Goal: Task Accomplishment & Management: Complete application form

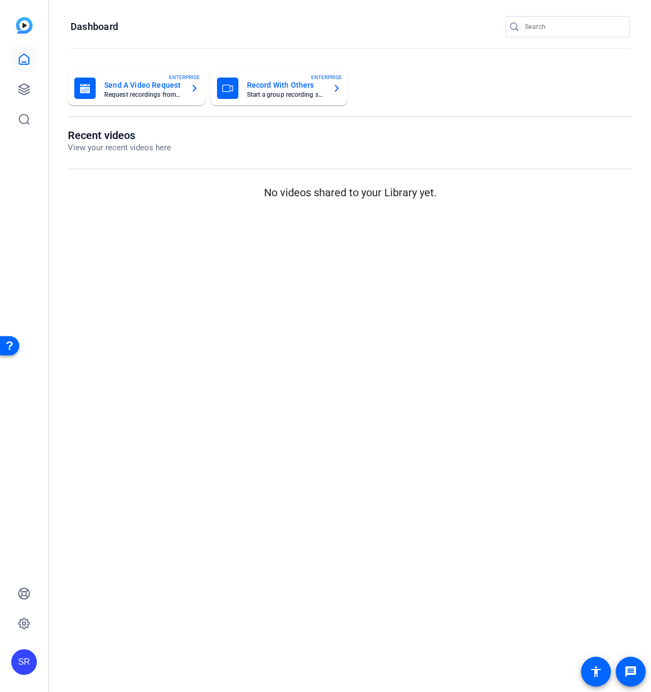
click at [260, 86] on mat-card-title "Record With Others" at bounding box center [286, 85] width 78 height 13
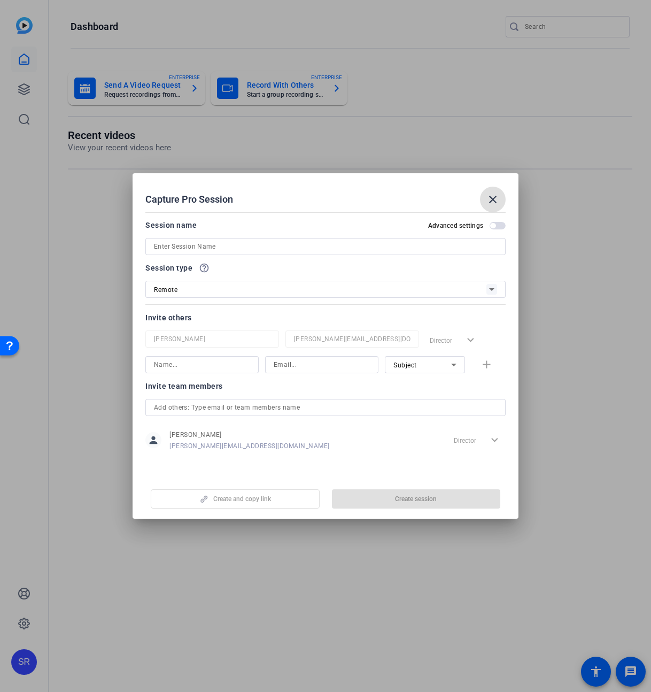
click at [227, 247] on input at bounding box center [325, 246] width 343 height 13
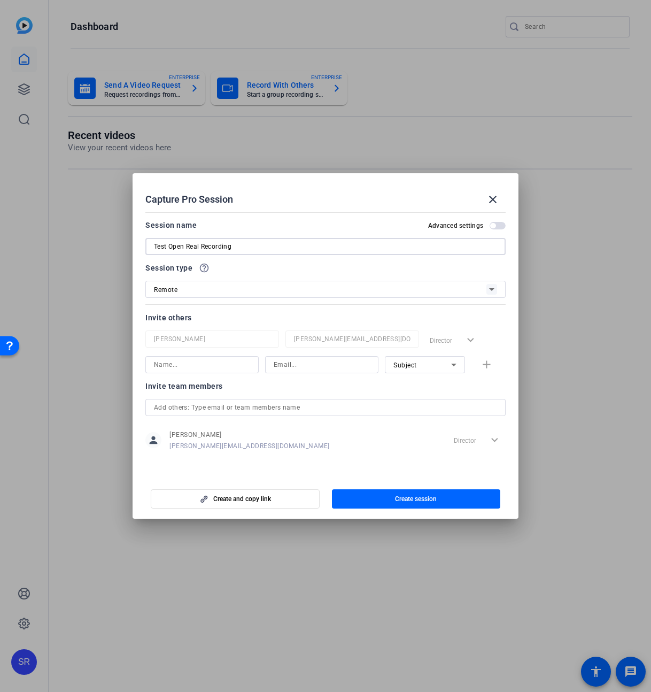
type input "Test Open Real Recording"
click at [256, 291] on div "Remote" at bounding box center [320, 289] width 333 height 13
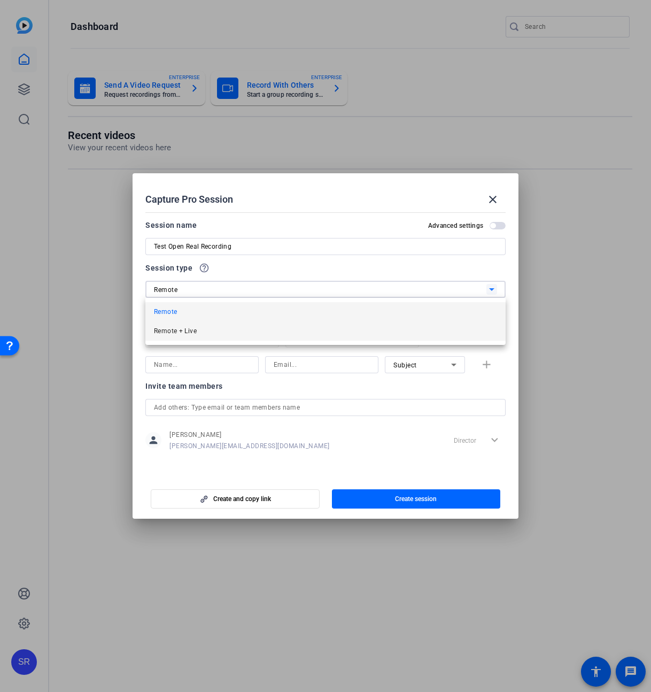
click at [172, 333] on span "Remote + Live" at bounding box center [175, 330] width 43 height 13
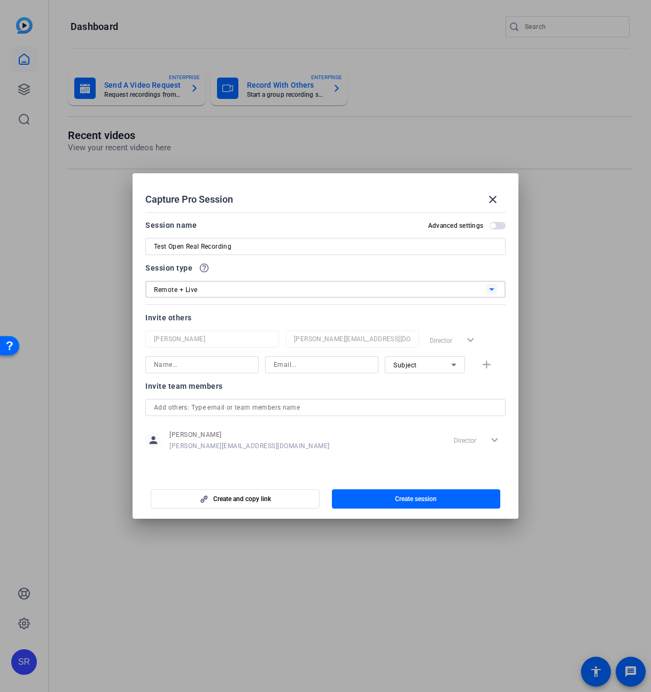
click at [175, 364] on input at bounding box center [202, 364] width 96 height 13
type input "[PERSON_NAME]"
click at [289, 365] on input at bounding box center [322, 364] width 96 height 13
type input "[PERSON_NAME][EMAIL_ADDRESS][DOMAIN_NAME]"
click at [0, 0] on div "Subject" at bounding box center [0, 0] width 0 height 0
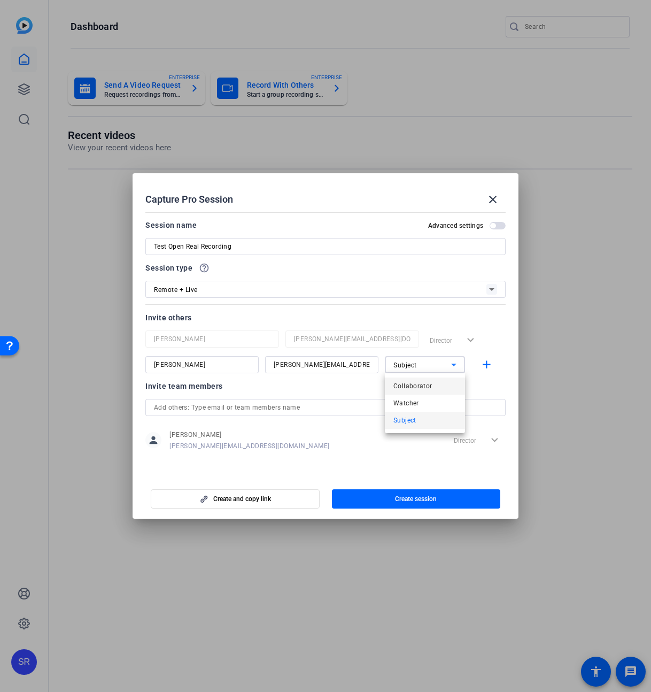
click at [430, 387] on span "Collaborator" at bounding box center [412, 386] width 39 height 13
click at [0, 0] on mat-icon "add" at bounding box center [0, 0] width 0 height 0
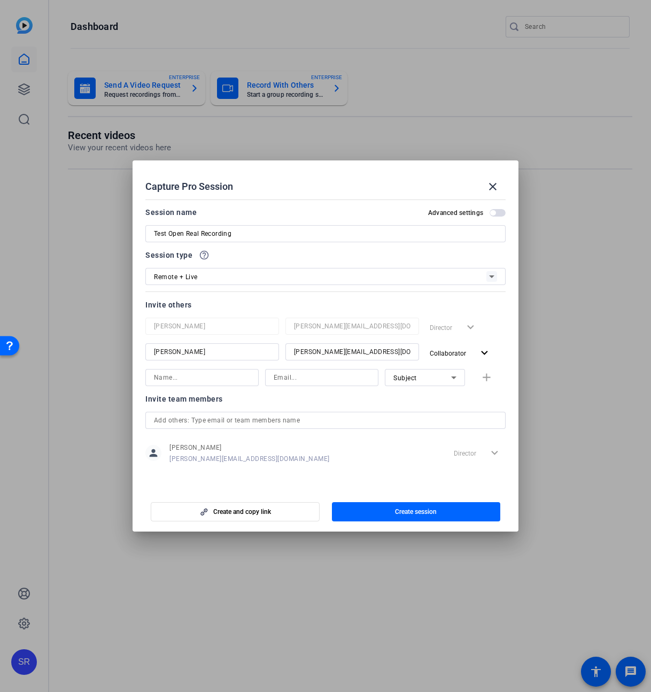
click at [209, 376] on input at bounding box center [202, 377] width 96 height 13
type input "Bayley Wood"
click at [277, 381] on input at bounding box center [322, 377] width 96 height 13
type input "[EMAIL_ADDRESS][DOMAIN_NAME]"
click at [455, 379] on icon at bounding box center [453, 377] width 13 height 13
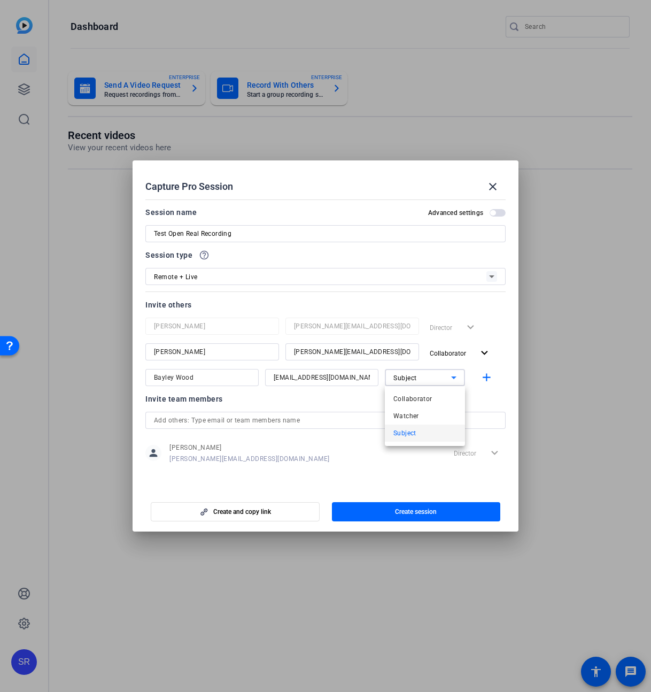
click at [509, 373] on div at bounding box center [325, 346] width 651 height 692
click at [0, 0] on span "button" at bounding box center [0, 0] width 0 height 0
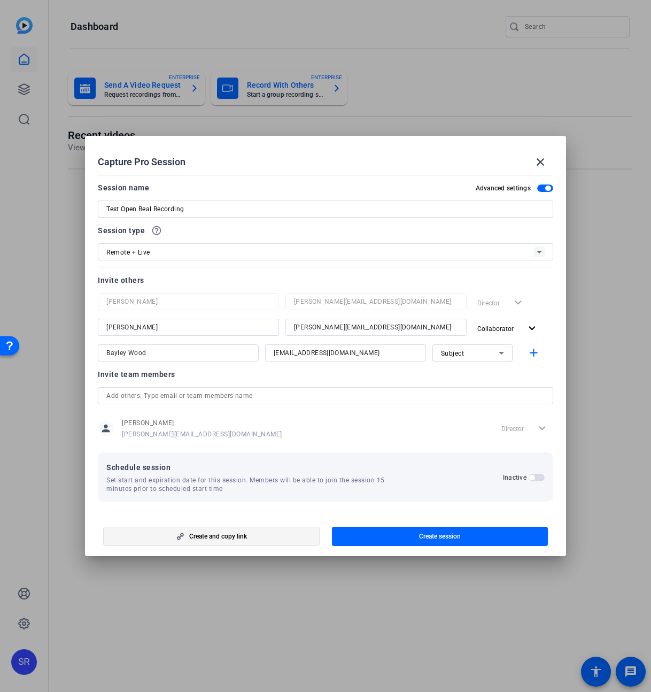
click at [0, 0] on span "button" at bounding box center [0, 0] width 0 height 0
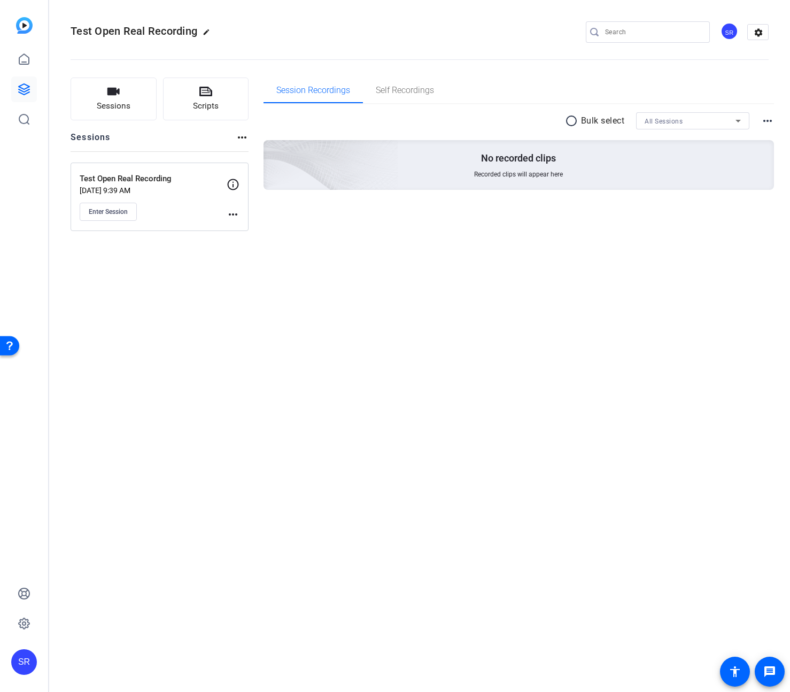
click at [208, 32] on mat-icon "edit" at bounding box center [209, 34] width 13 height 13
click at [143, 31] on input "Test Open Real Recording" at bounding box center [114, 32] width 70 height 13
drag, startPoint x: 141, startPoint y: 29, endPoint x: 189, endPoint y: 32, distance: 48.2
click at [189, 32] on div "Test Open Real Recording check_circle clear" at bounding box center [143, 32] width 145 height 17
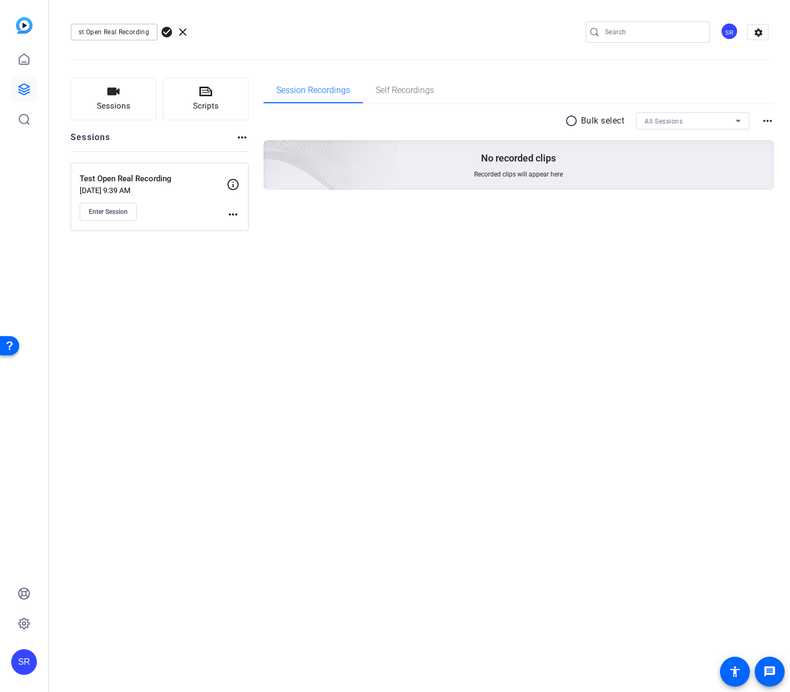
click at [115, 32] on input "Test Open Real Recording" at bounding box center [114, 32] width 70 height 13
click at [112, 31] on input "Test Open Real Recording" at bounding box center [114, 32] width 70 height 13
click at [115, 32] on input "Test Open Real Recording" at bounding box center [114, 32] width 70 height 13
click at [151, 29] on div "Test Open Reel Recording" at bounding box center [114, 32] width 87 height 17
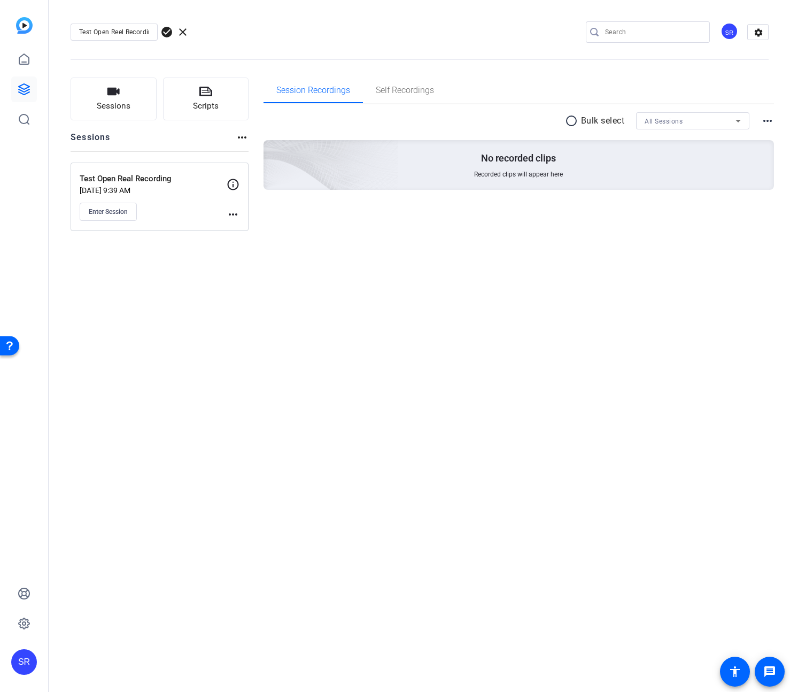
click at [153, 33] on div "Test Open Reel Recording" at bounding box center [114, 32] width 87 height 17
click at [151, 33] on div "Test Open Reel Recording" at bounding box center [114, 32] width 87 height 17
click at [148, 30] on input "Test Open Reel Recording" at bounding box center [114, 32] width 70 height 13
type input "Test Open Reel Recording w/ J&B"
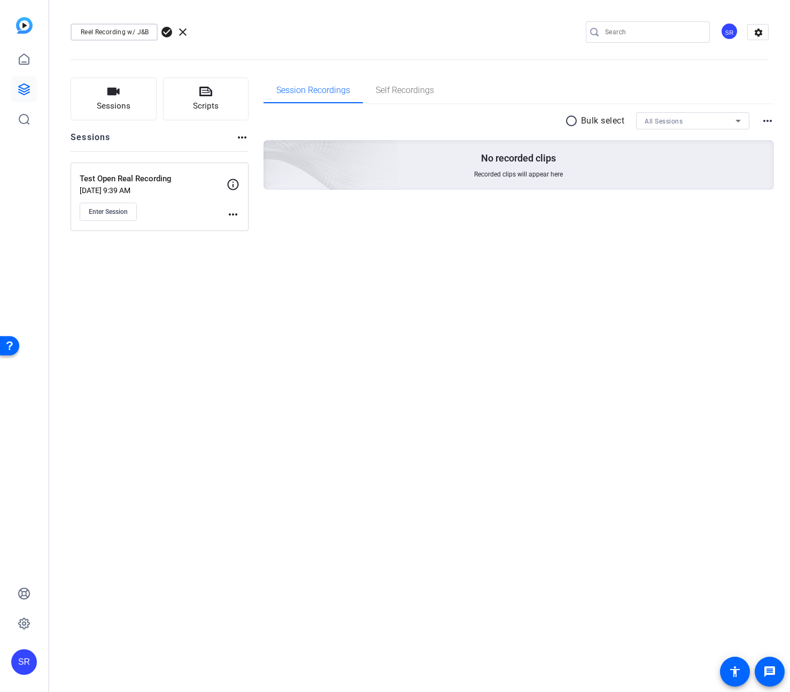
scroll to position [0, 0]
click at [169, 31] on span "check_circle" at bounding box center [166, 32] width 13 height 13
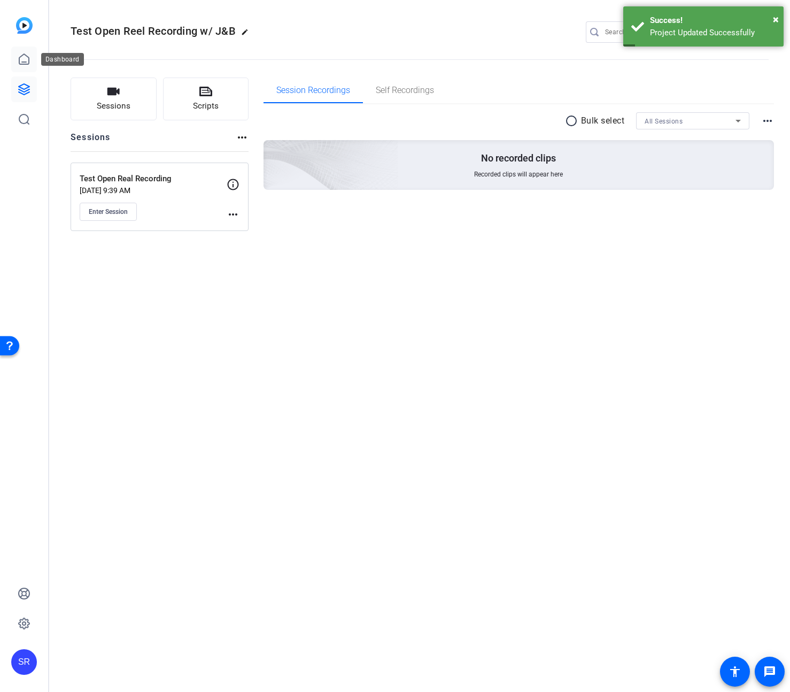
click at [28, 59] on icon at bounding box center [24, 59] width 10 height 10
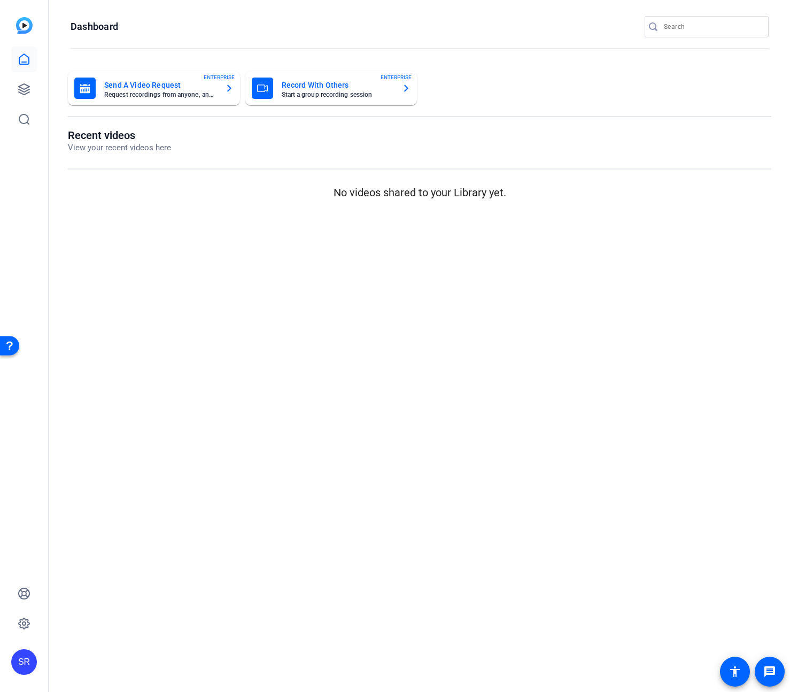
click at [187, 90] on mat-card-title "Send A Video Request" at bounding box center [160, 85] width 112 height 13
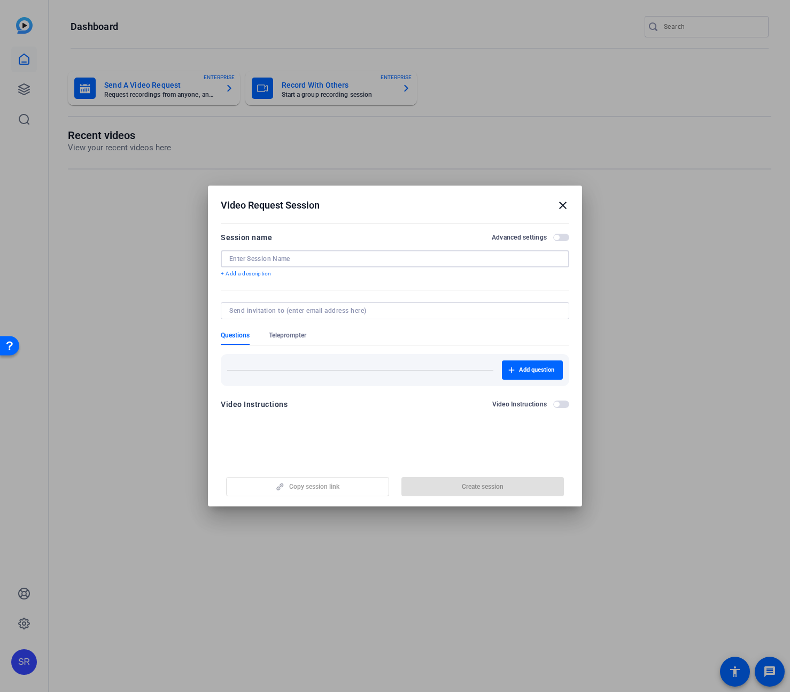
click at [337, 260] on input at bounding box center [394, 258] width 331 height 9
type input "ESR [DATE] All Hands - OG Interviews"
click at [258, 276] on p "+ Add a description" at bounding box center [395, 273] width 349 height 9
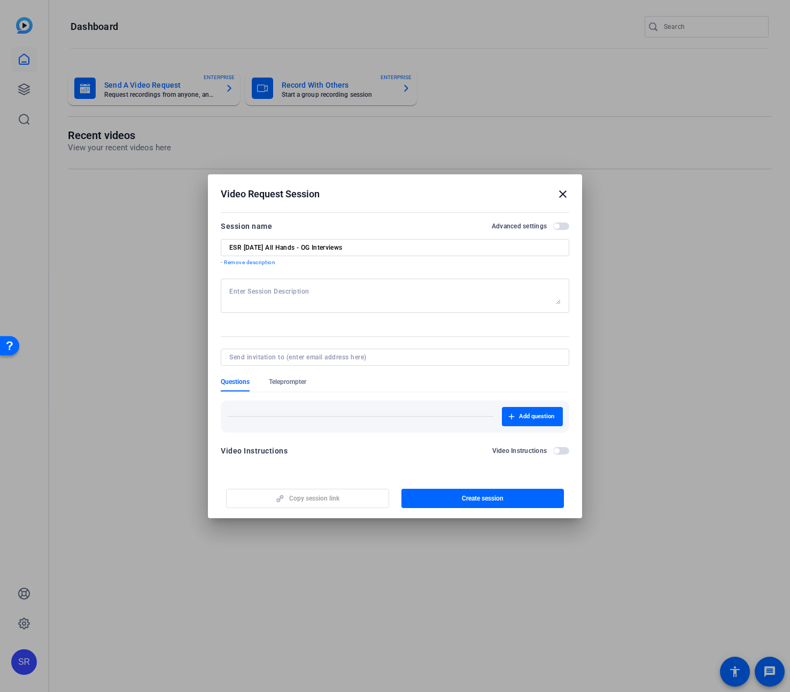
click at [273, 294] on textarea at bounding box center [394, 295] width 331 height 17
type textarea "Questions for associates that have been with ESR since its inception"
click at [503, 414] on span "button" at bounding box center [532, 417] width 61 height 26
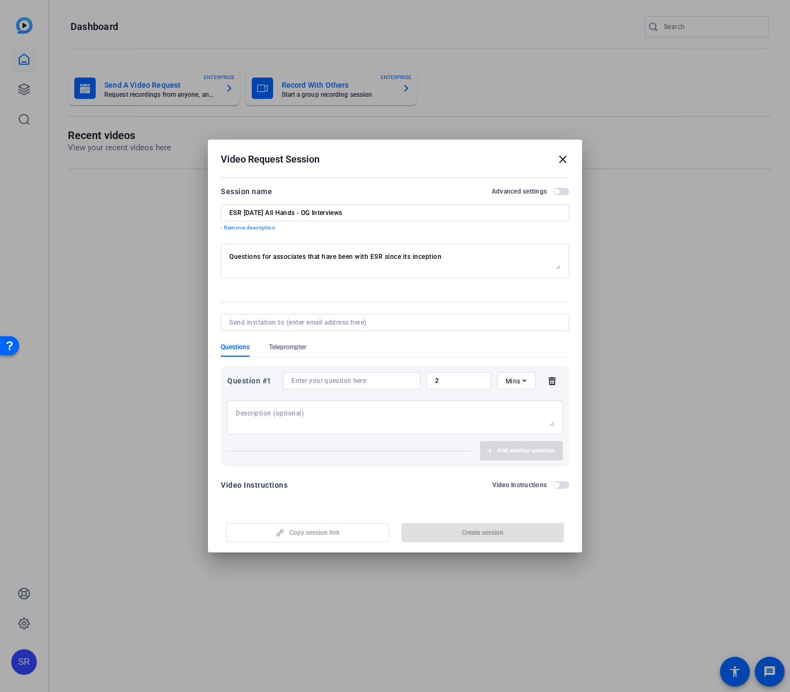
click at [316, 419] on textarea at bounding box center [395, 417] width 319 height 17
paste textarea "If you could give one piece of advice to your 2015 self, what would you say?"
type textarea "If you could give one piece of advice to your 2015 self, what would you say?"
click at [450, 382] on input "2" at bounding box center [459, 380] width 48 height 9
drag, startPoint x: 429, startPoint y: 381, endPoint x: 422, endPoint y: 381, distance: 6.9
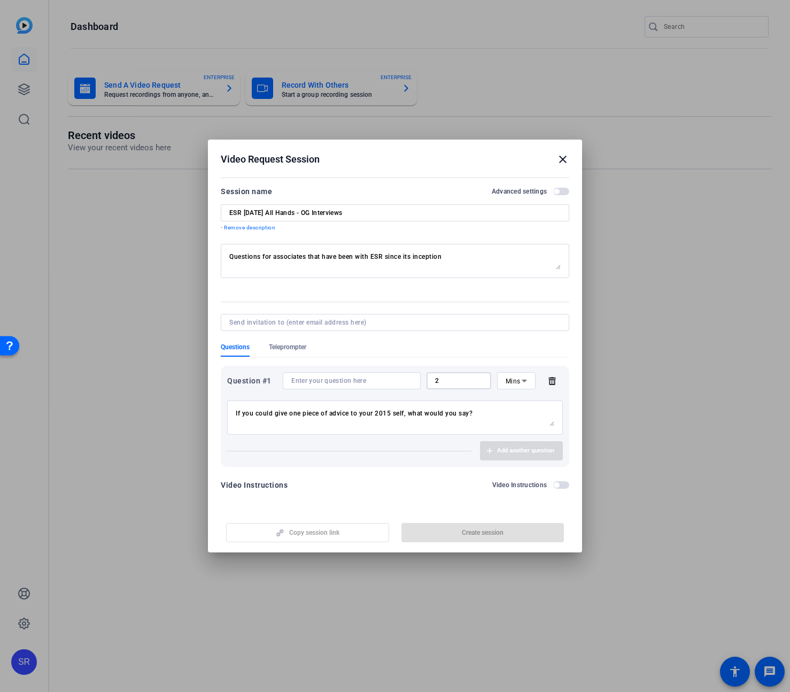
click at [422, 381] on div "Question #1 2 Mins" at bounding box center [395, 380] width 336 height 17
type input "1"
click at [526, 381] on icon at bounding box center [524, 380] width 13 height 13
click at [521, 419] on mat-option "Mins" at bounding box center [516, 419] width 38 height 17
click at [464, 438] on div "Question #1 1 Mins If you could give one piece of advice to your 2015 self, wha…" at bounding box center [395, 416] width 349 height 101
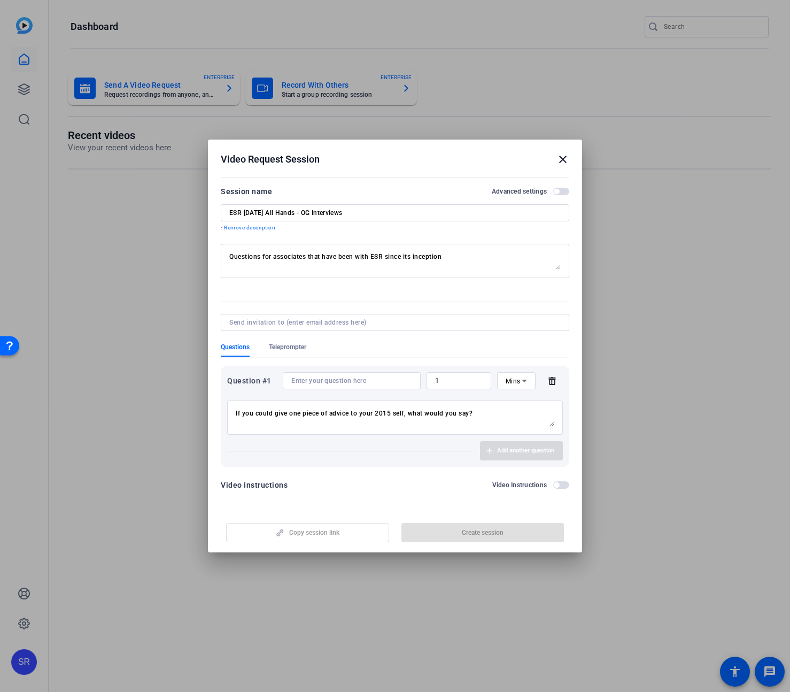
click at [499, 416] on textarea "If you could give one piece of advice to your 2015 self, what would you say?" at bounding box center [395, 417] width 319 height 17
click at [491, 449] on div "Add another question" at bounding box center [395, 450] width 336 height 19
click at [368, 417] on textarea "If you could give one piece of advice to your 2015 self, what would you say?" at bounding box center [395, 417] width 319 height 17
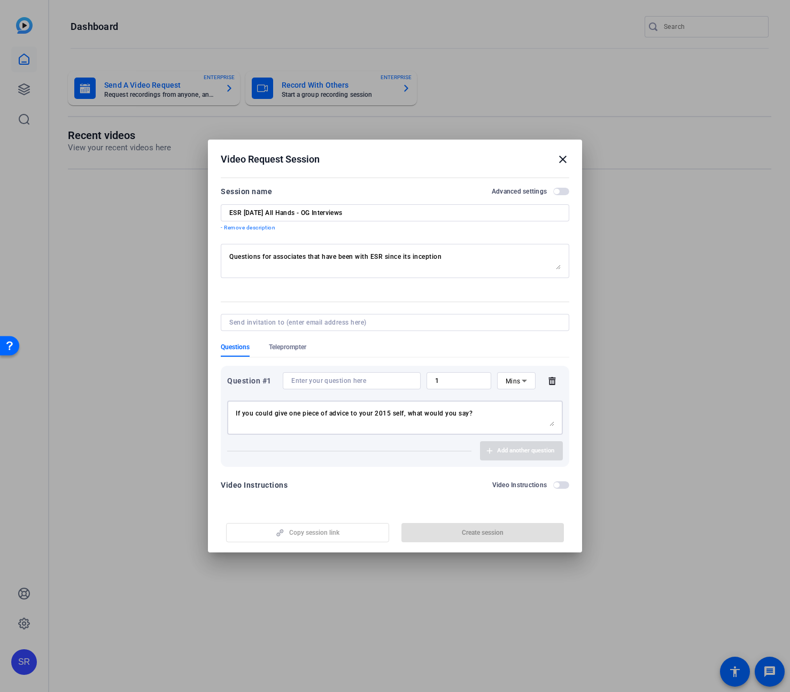
click at [368, 417] on textarea "If you could give one piece of advice to your 2015 self, what would you say?" at bounding box center [395, 417] width 319 height 17
click at [352, 383] on input at bounding box center [351, 380] width 121 height 9
paste input "If you could give one piece of advice to your 2015 self, what would you say?"
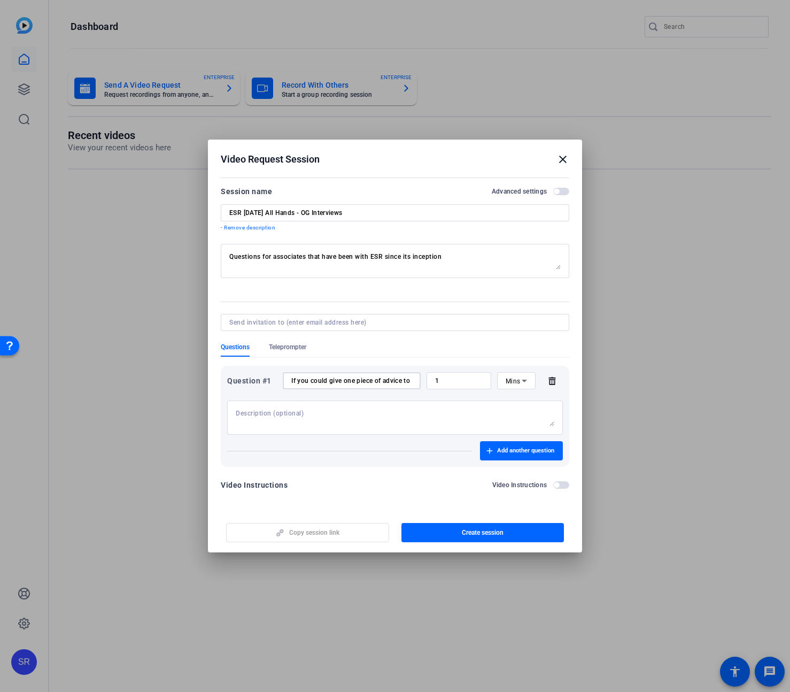
scroll to position [0, 111]
type input "If you could give one piece of advice to your 2015 self, what would you say?"
click at [515, 449] on span "Add another question" at bounding box center [525, 450] width 57 height 9
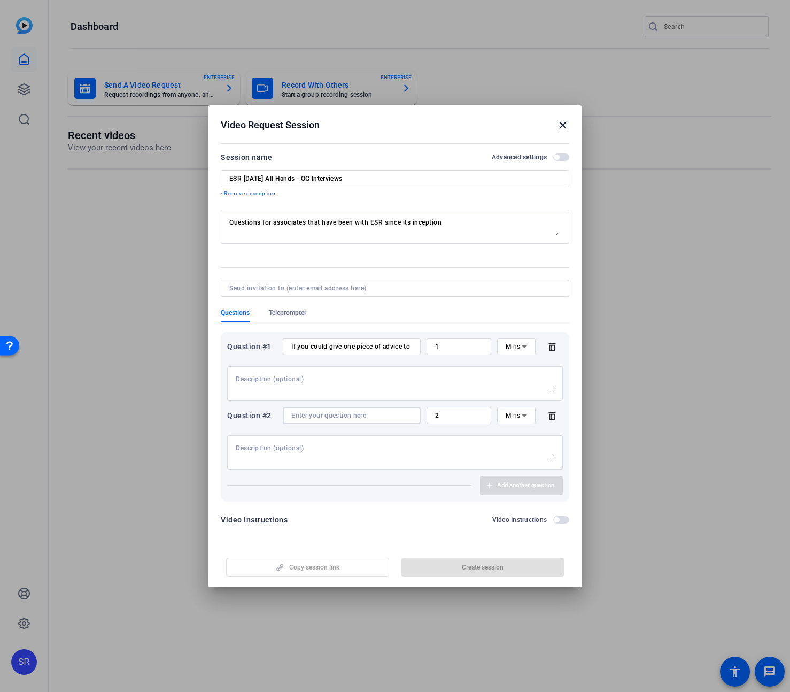
click at [337, 411] on input at bounding box center [351, 415] width 121 height 9
paste input "What’s one of your favorite memories from the early days of ES Risk?"
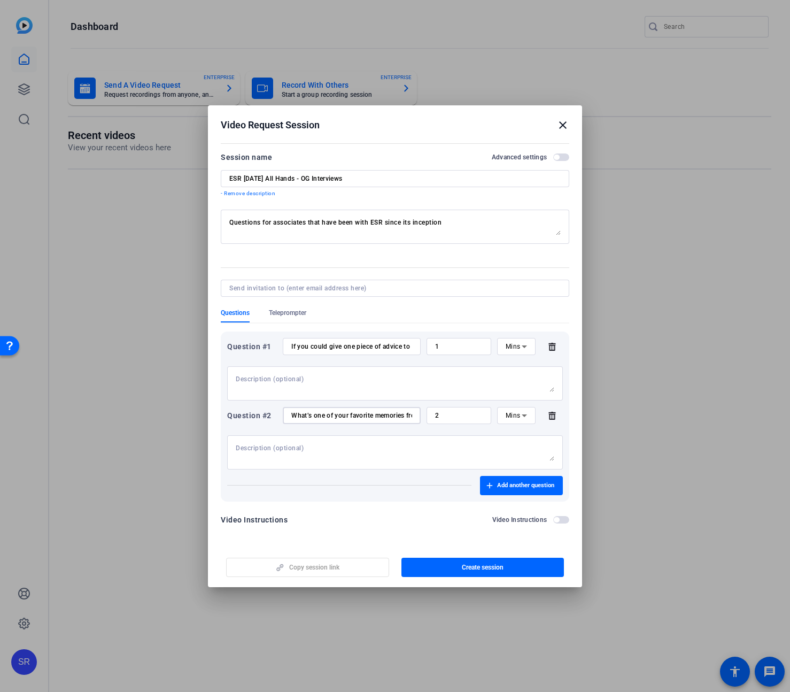
scroll to position [0, 90]
type input "What’s one of your favorite memories from the early days of ES Risk?"
click at [463, 415] on input "2" at bounding box center [459, 415] width 48 height 9
drag, startPoint x: 447, startPoint y: 417, endPoint x: 427, endPoint y: 418, distance: 20.3
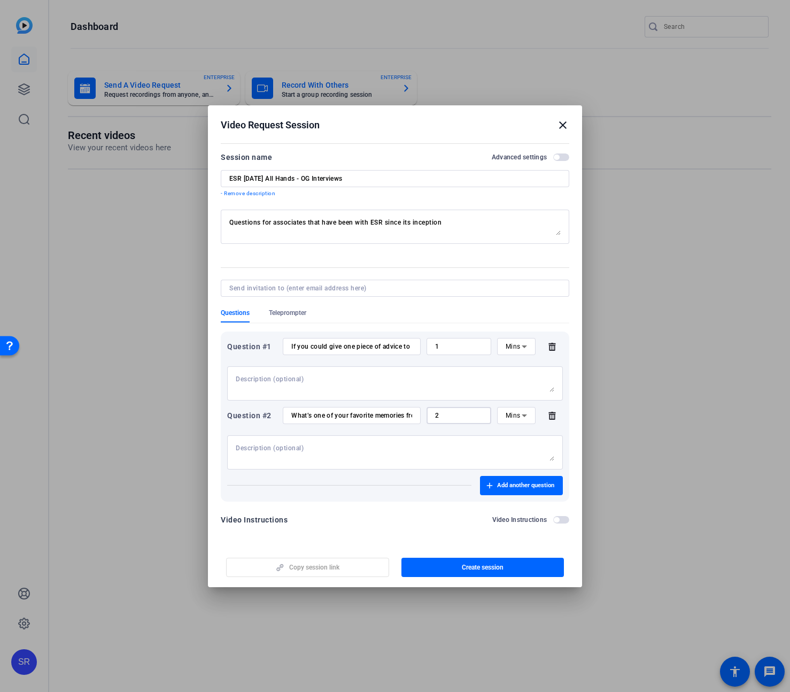
click at [427, 418] on div "2" at bounding box center [459, 415] width 65 height 17
type input "1"
click at [426, 439] on div at bounding box center [395, 452] width 319 height 34
click at [491, 480] on span "button" at bounding box center [521, 486] width 83 height 26
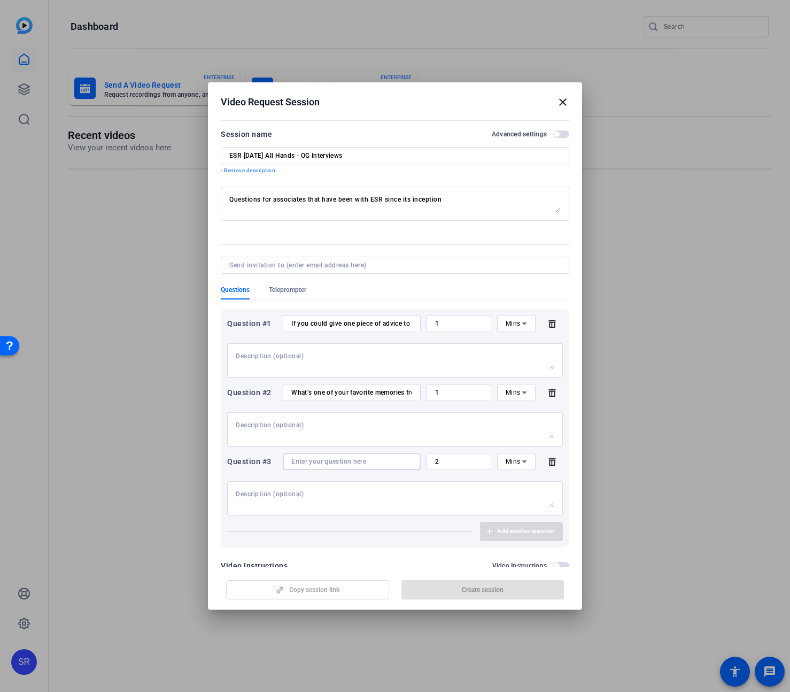
click at [335, 460] on input at bounding box center [351, 461] width 121 height 9
paste input "What's a fun fact about the early days of ES Risk that most new associates woul…"
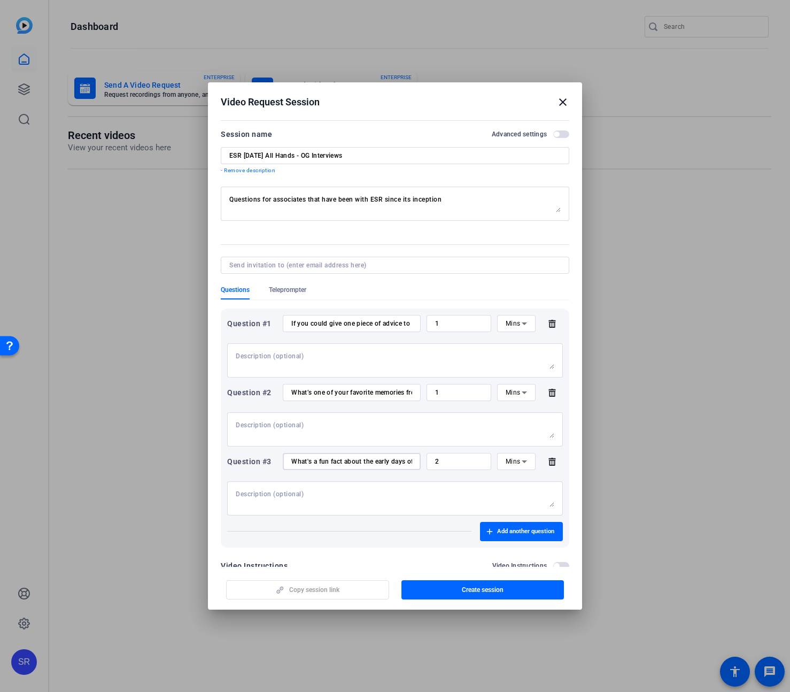
drag, startPoint x: 365, startPoint y: 463, endPoint x: 270, endPoint y: 463, distance: 95.2
click at [270, 463] on div "Question #3 What's a fun fact about the early days of ES Risk that most new ass…" at bounding box center [395, 461] width 336 height 17
click at [299, 462] on input "What's a fun fact about the early days of ES Risk that most new associates woul…" at bounding box center [351, 461] width 121 height 9
drag, startPoint x: 315, startPoint y: 462, endPoint x: 378, endPoint y: 462, distance: 63.1
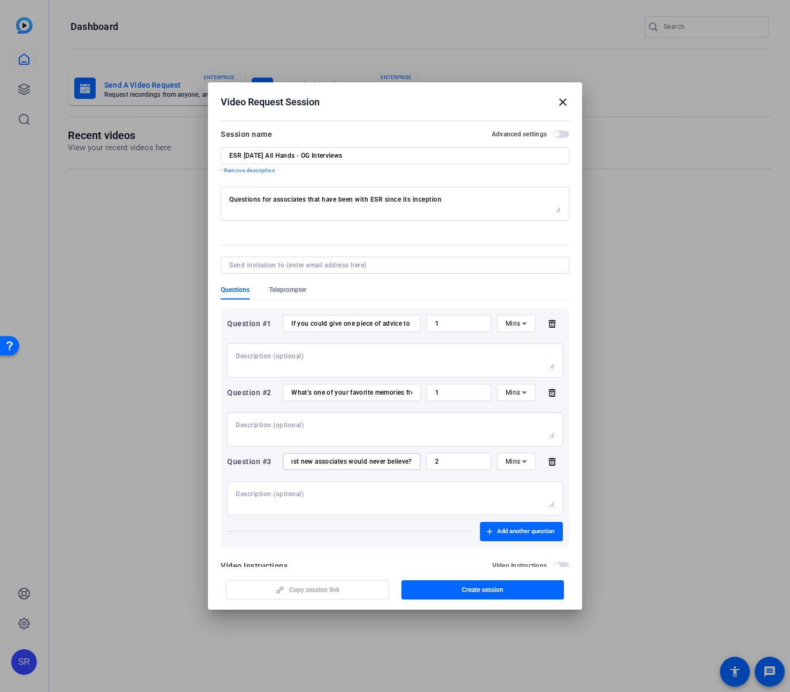
click at [378, 462] on input "What's a fun fact about the early days of ES Risk that most new associates woul…" at bounding box center [351, 461] width 121 height 9
type input "What's a fun fact about the early days of ES Risk that most new associates woul…"
click at [427, 461] on div "2" at bounding box center [459, 461] width 65 height 17
drag, startPoint x: 430, startPoint y: 461, endPoint x: 438, endPoint y: 461, distance: 8.6
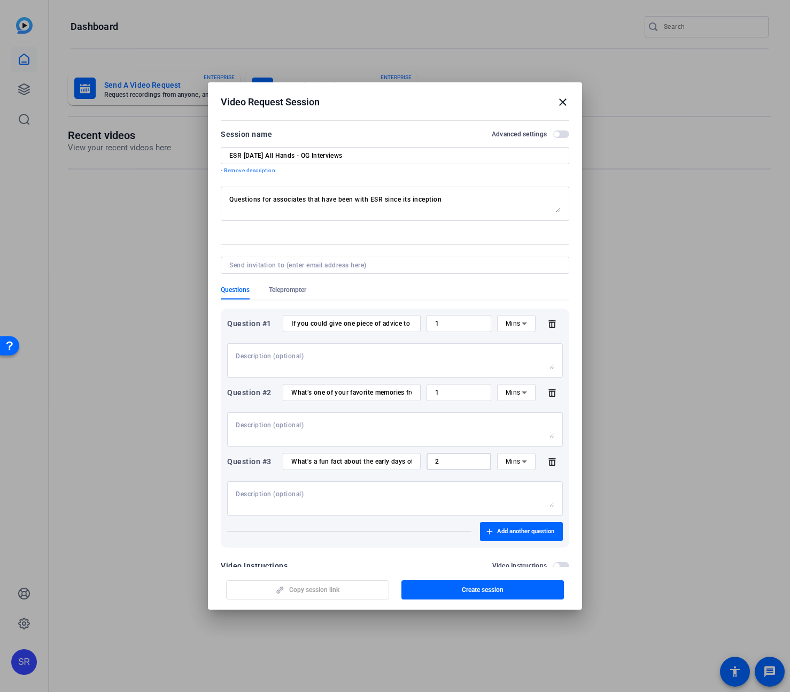
click at [438, 461] on div "2" at bounding box center [459, 461] width 65 height 17
type input "1"
click at [507, 532] on span "Add another question" at bounding box center [525, 531] width 57 height 9
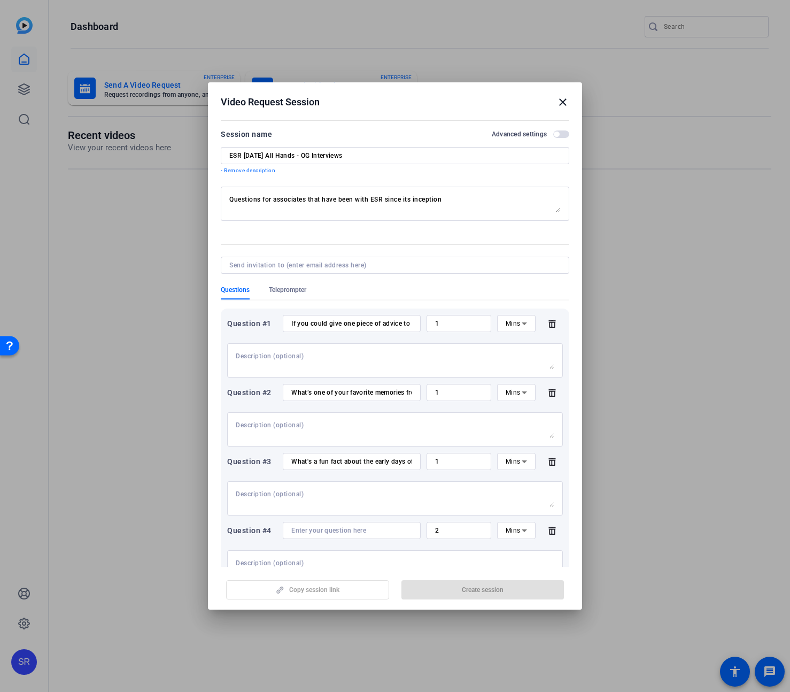
click at [334, 527] on input at bounding box center [351, 530] width 121 height 9
paste input "What’s one piece of technology we use [DATE] that you never would have imagined…"
type input "What’s one piece of technology we use [DATE] that you never would have imagined…"
click at [454, 532] on input "2" at bounding box center [459, 530] width 48 height 9
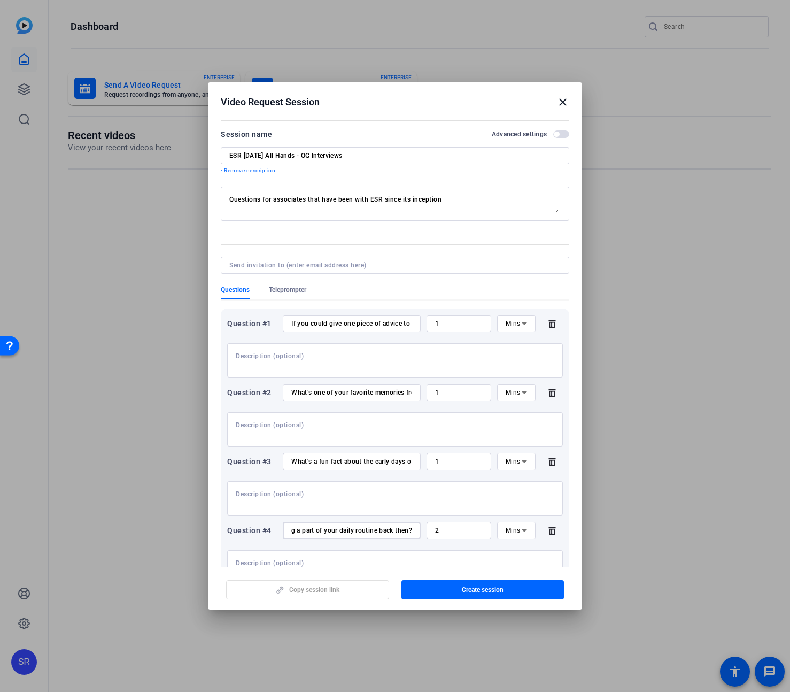
scroll to position [0, 0]
drag, startPoint x: 463, startPoint y: 531, endPoint x: 416, endPoint y: 534, distance: 46.6
click at [416, 534] on div "Question #4 What’s one piece of technology we use [DATE] that you never would h…" at bounding box center [395, 530] width 336 height 17
type input "30"
click at [518, 531] on icon at bounding box center [524, 530] width 13 height 13
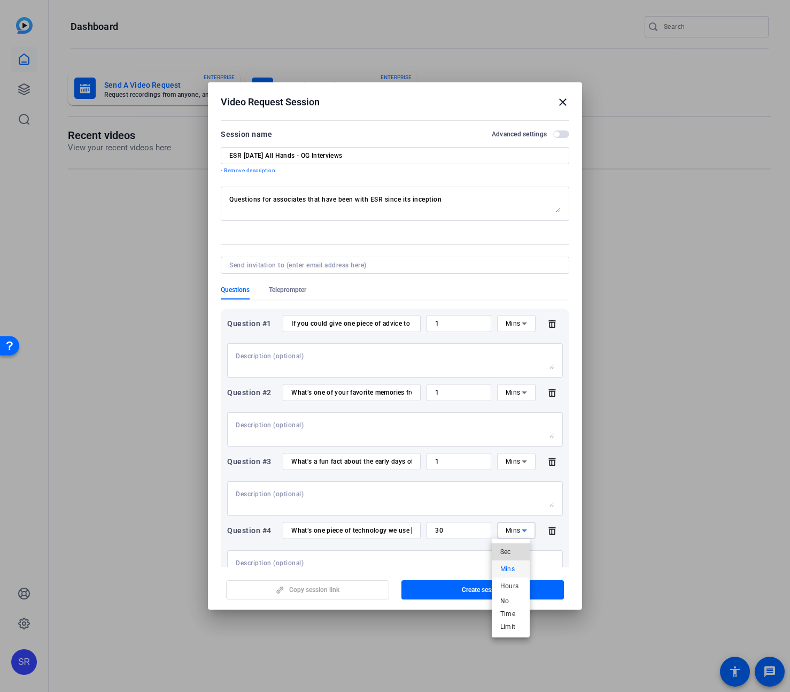
click at [511, 552] on span "Sec" at bounding box center [505, 551] width 11 height 13
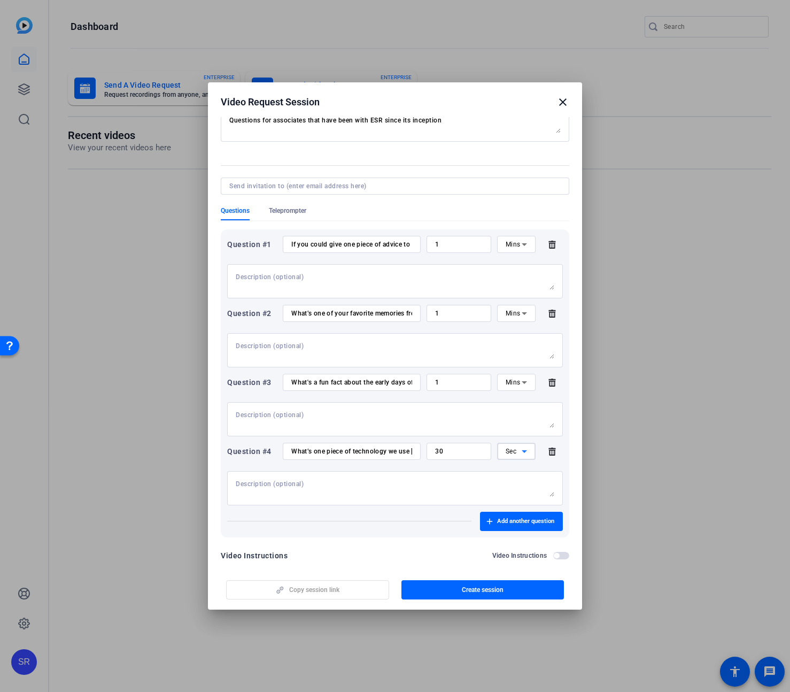
scroll to position [92, 0]
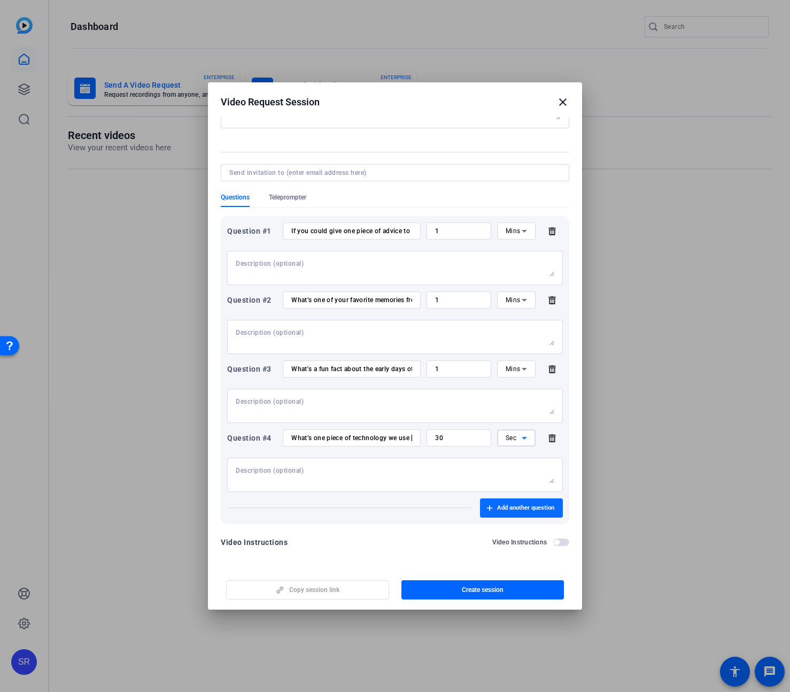
click at [517, 513] on span "button" at bounding box center [521, 508] width 83 height 26
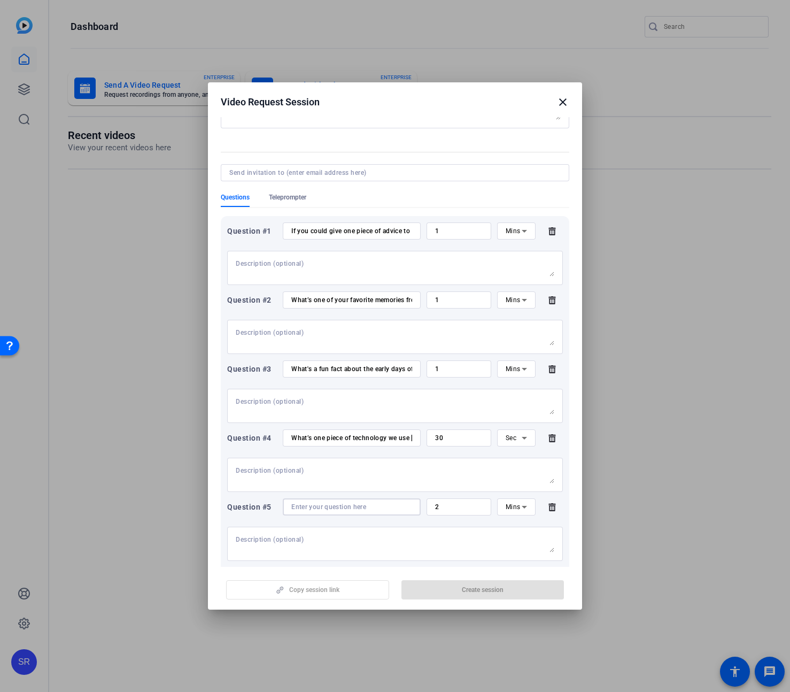
click at [324, 508] on input at bounding box center [351, 507] width 121 height 9
paste input "What’s kept you in ES Risk?"
type input "What’s kept you in ES Risk?"
drag, startPoint x: 438, startPoint y: 503, endPoint x: 426, endPoint y: 504, distance: 11.9
click at [427, 504] on div "2" at bounding box center [459, 506] width 65 height 17
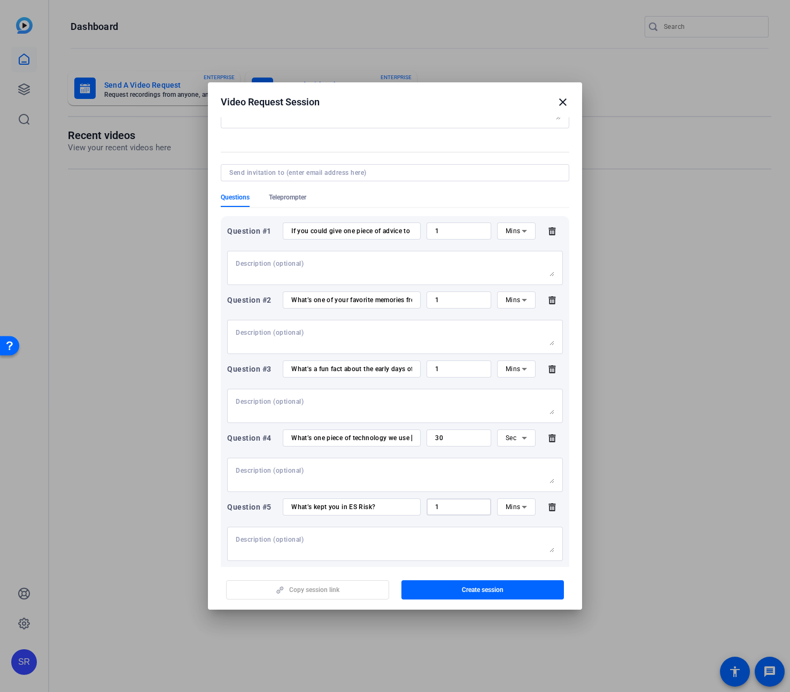
type input "1"
click at [520, 508] on icon at bounding box center [524, 506] width 13 height 13
click at [559, 489] on div at bounding box center [395, 346] width 790 height 692
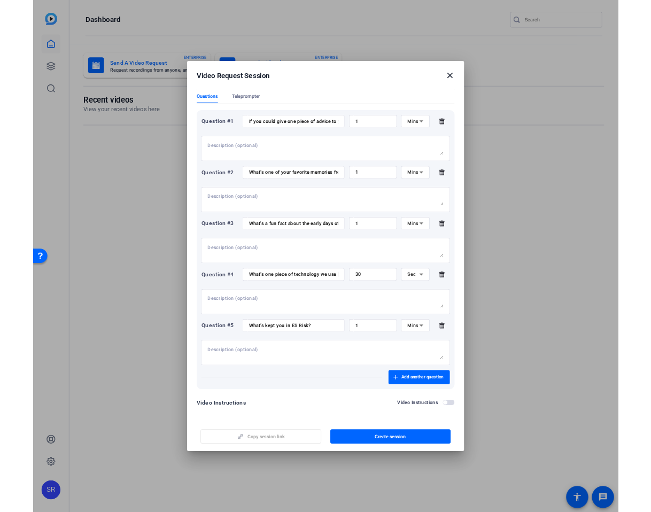
scroll to position [161, 0]
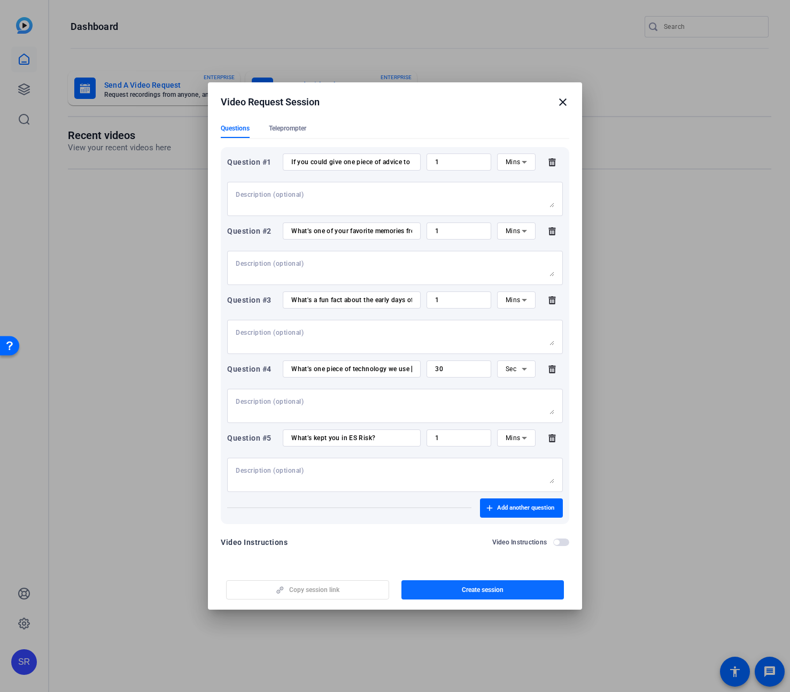
click at [445, 590] on span "button" at bounding box center [482, 590] width 163 height 26
